Goal: Information Seeking & Learning: Learn about a topic

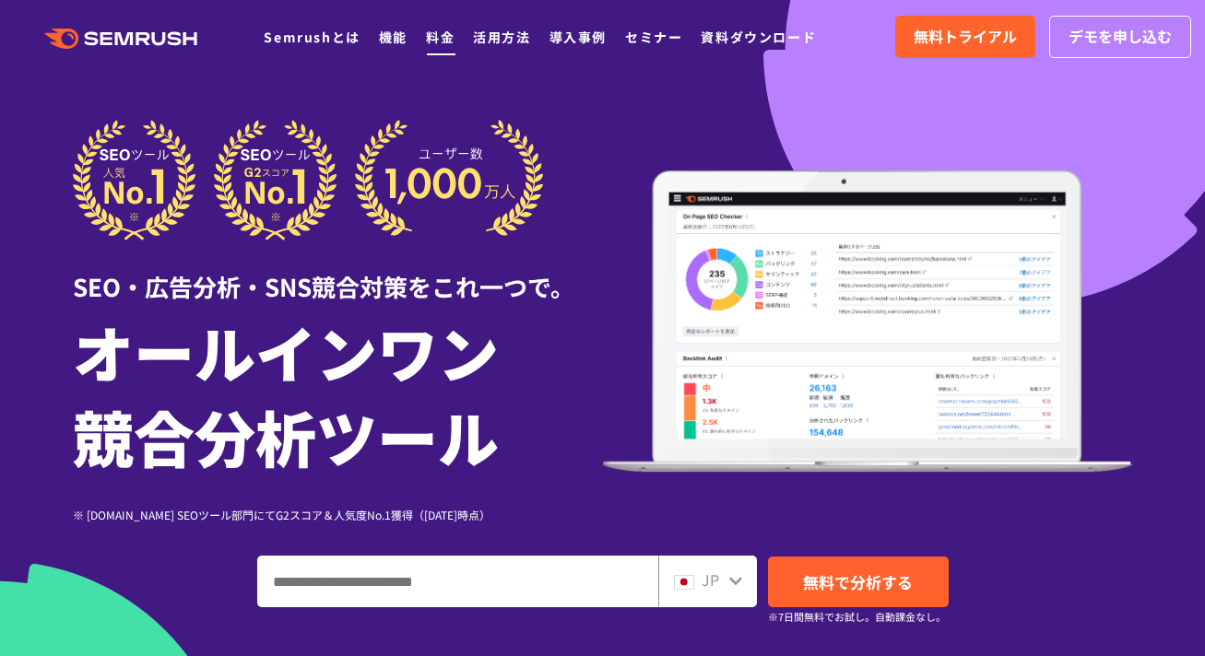
click at [428, 39] on link "料金" at bounding box center [440, 37] width 29 height 18
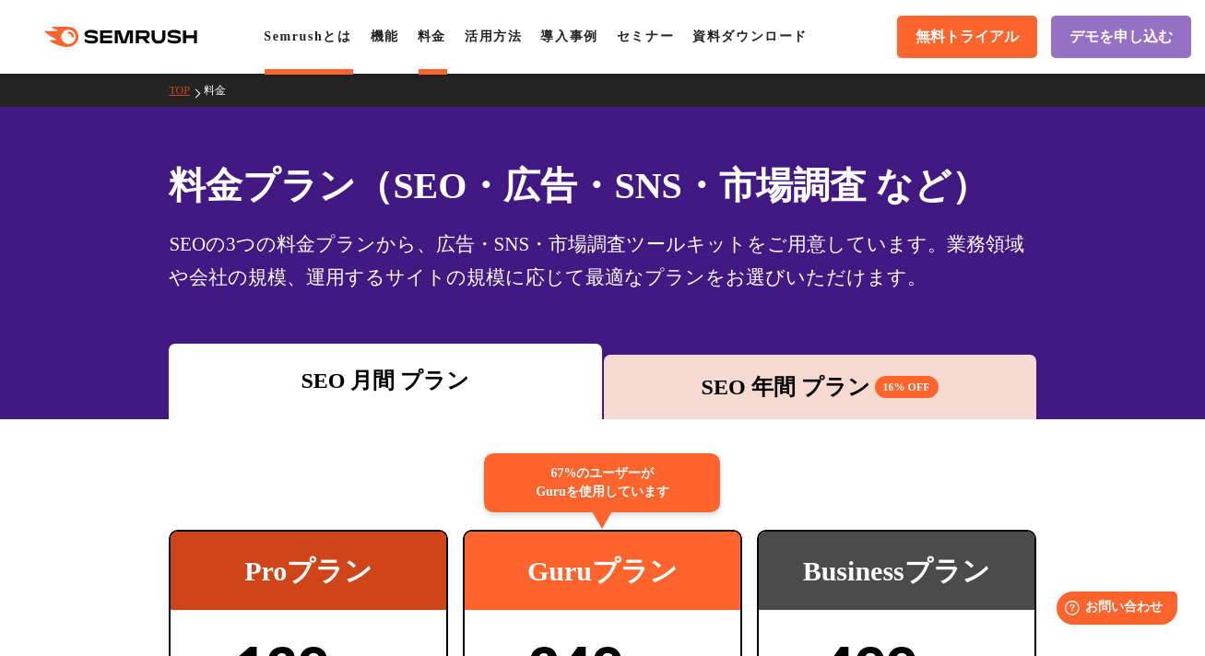
click at [331, 39] on link "Semrushとは" at bounding box center [308, 36] width 88 height 14
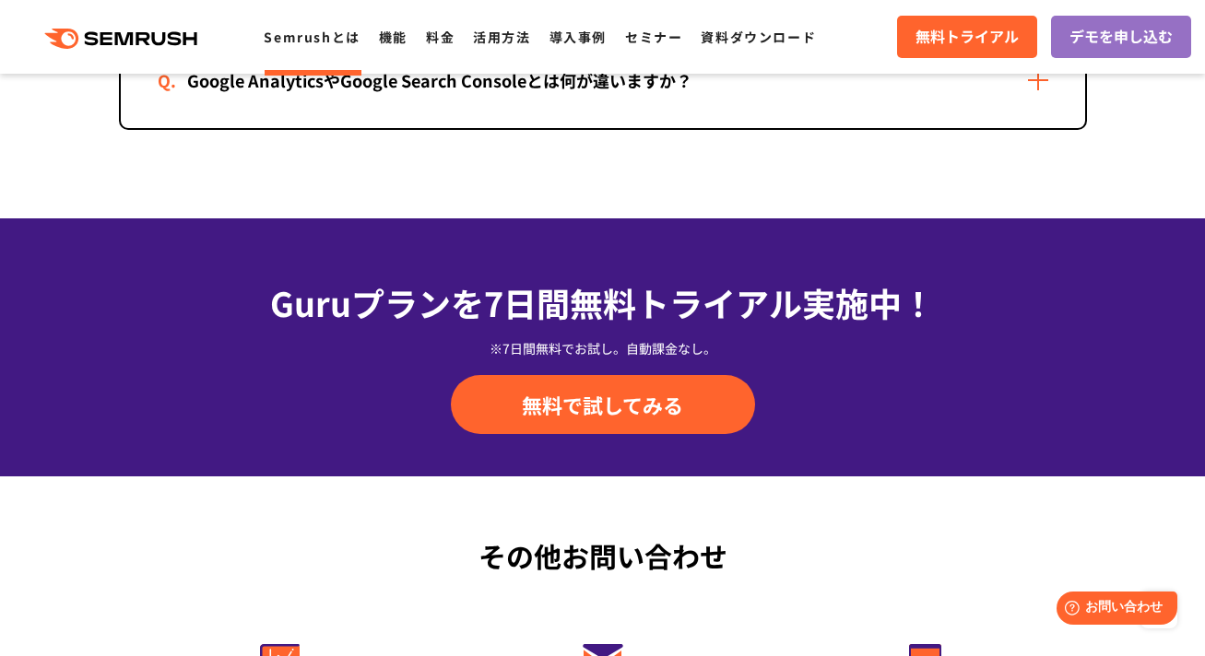
scroll to position [4614, 0]
